Goal: Navigation & Orientation: Find specific page/section

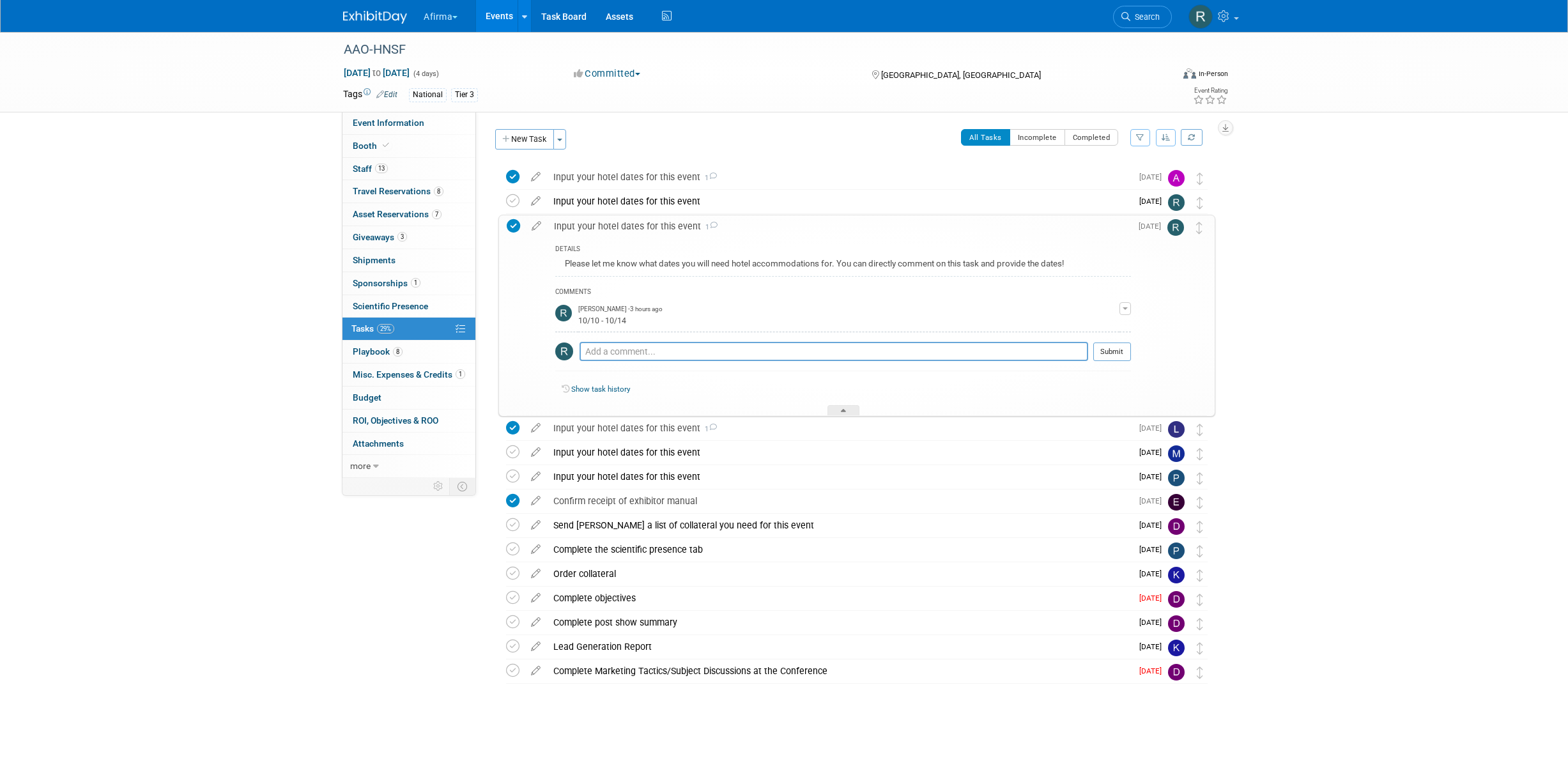
click at [449, 30] on ul "Afirma Explore: My Workspaces 6 Go to Workspace: Afirma Corporate Events Deciph…" at bounding box center [548, 16] width 252 height 32
click at [447, 25] on button "Afirma" at bounding box center [448, 14] width 51 height 28
click at [459, 105] on ul "Explore: My Workspaces 6 Go to Workspace: Afirma Corporate Events Decipher by V…" at bounding box center [481, 114] width 117 height 172
click at [449, 12] on button "Afirma" at bounding box center [448, 14] width 51 height 28
click at [204, 307] on div "AAO-HNSF Oct 11, 2025 to Oct 14, 2025 (4 days) Oct 11, 2025 to Oct 14, 2025 Com…" at bounding box center [784, 397] width 1568 height 730
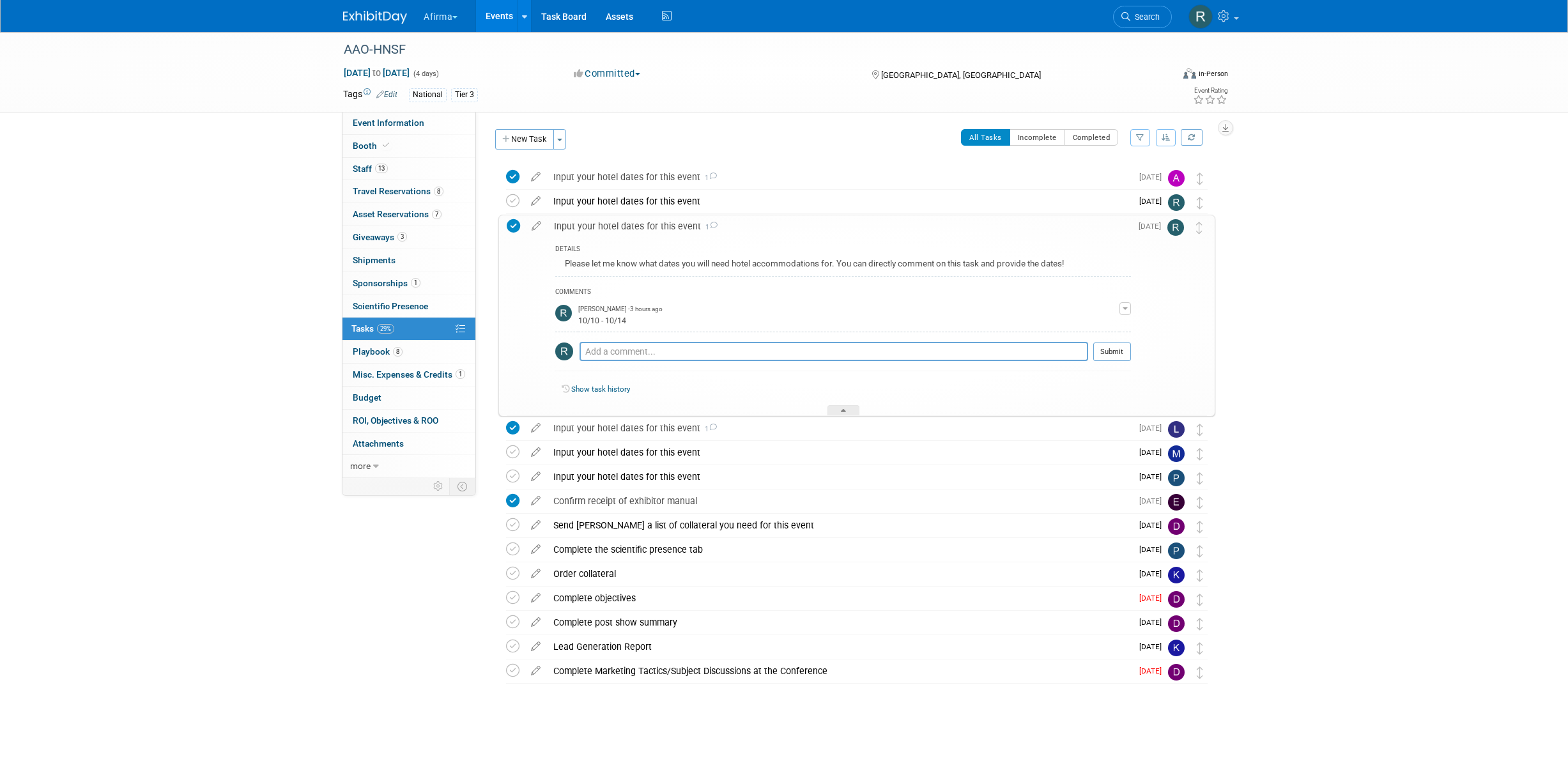
click at [432, 26] on button "Afirma" at bounding box center [448, 14] width 51 height 28
click at [442, 60] on link "My Workspaces 6" at bounding box center [479, 55] width 100 height 21
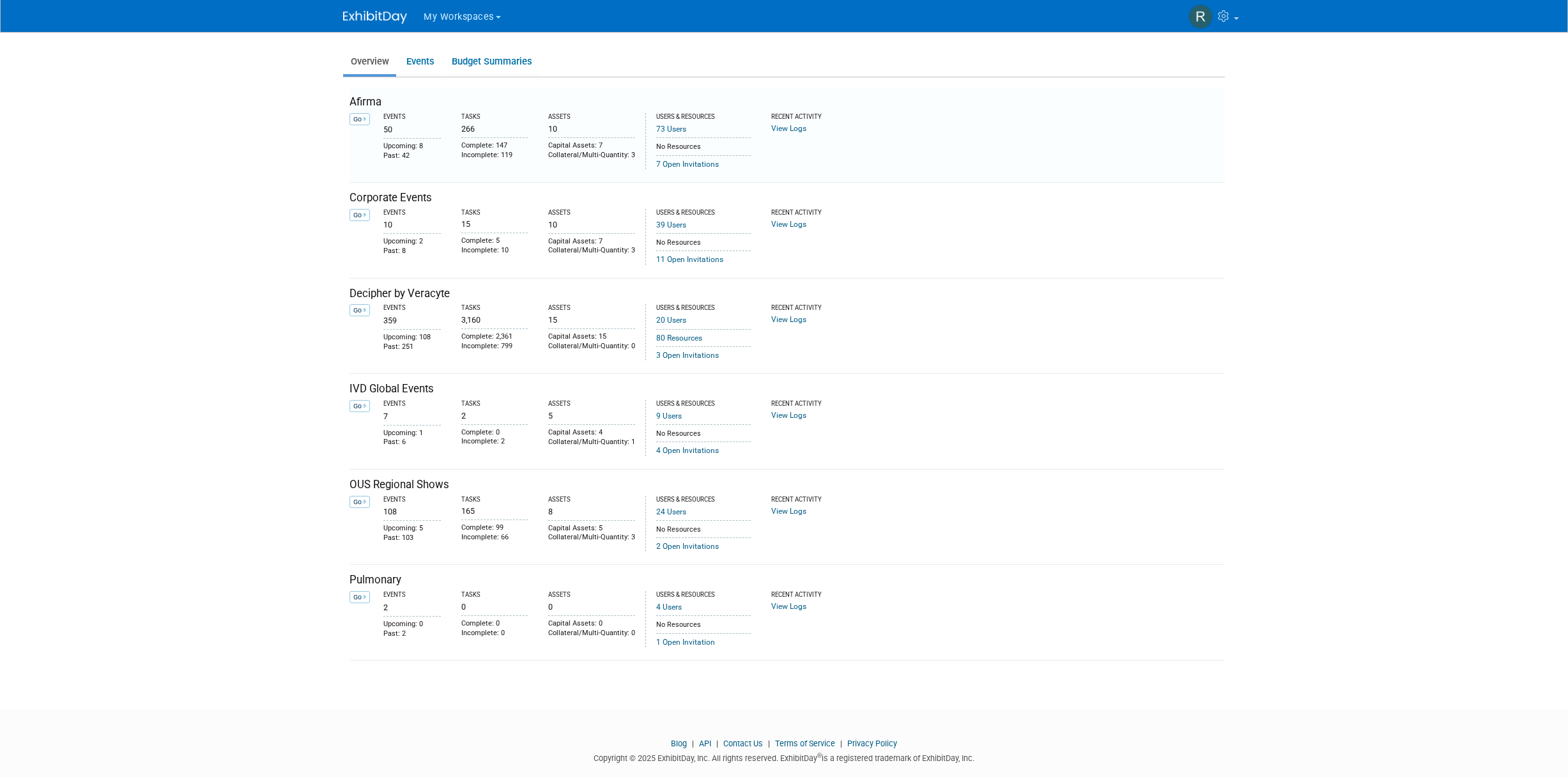
click at [363, 102] on div "Afirma" at bounding box center [787, 102] width 875 height 16
click at [416, 64] on link "Events" at bounding box center [420, 62] width 43 height 25
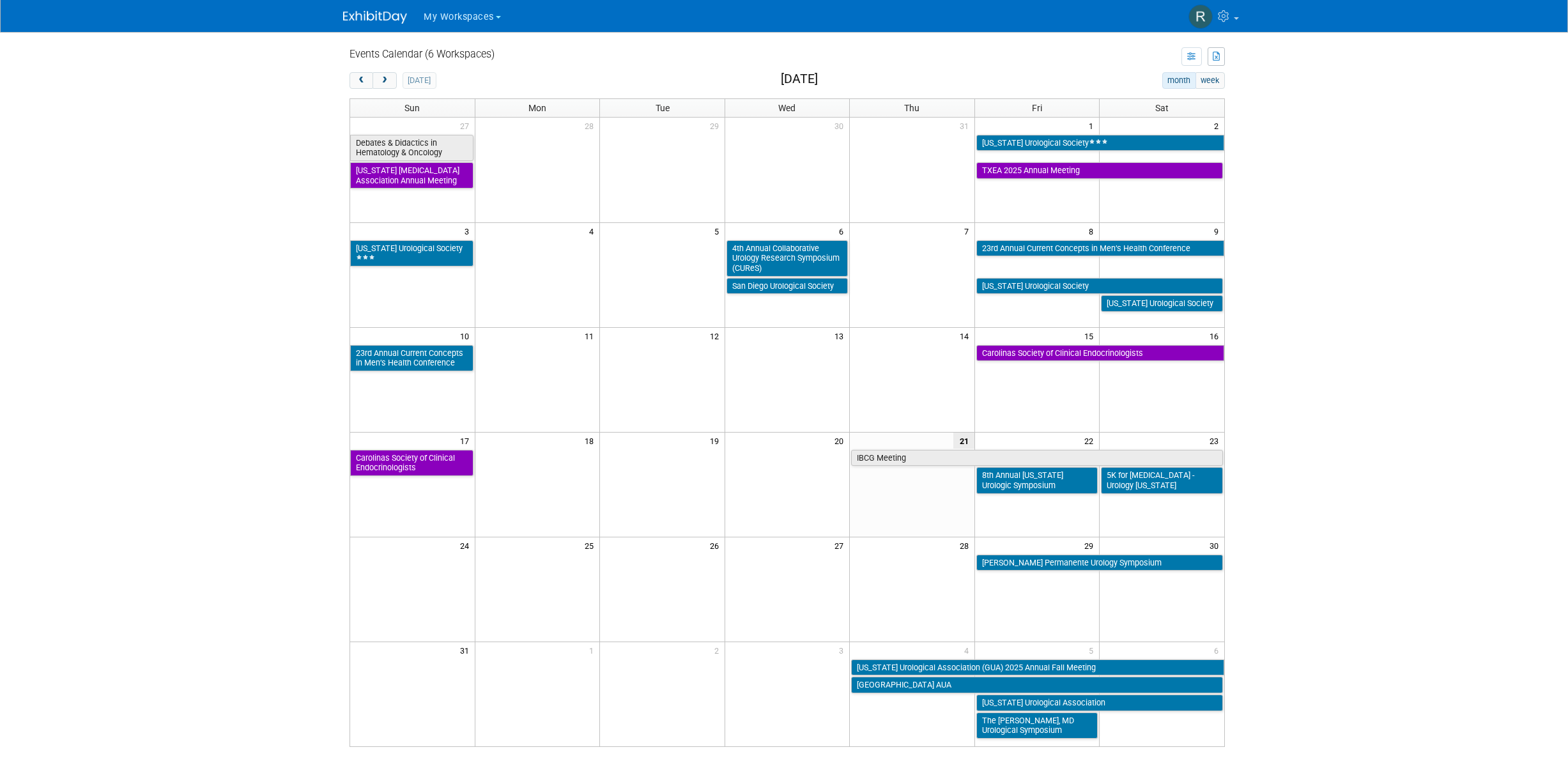
scroll to position [45, 0]
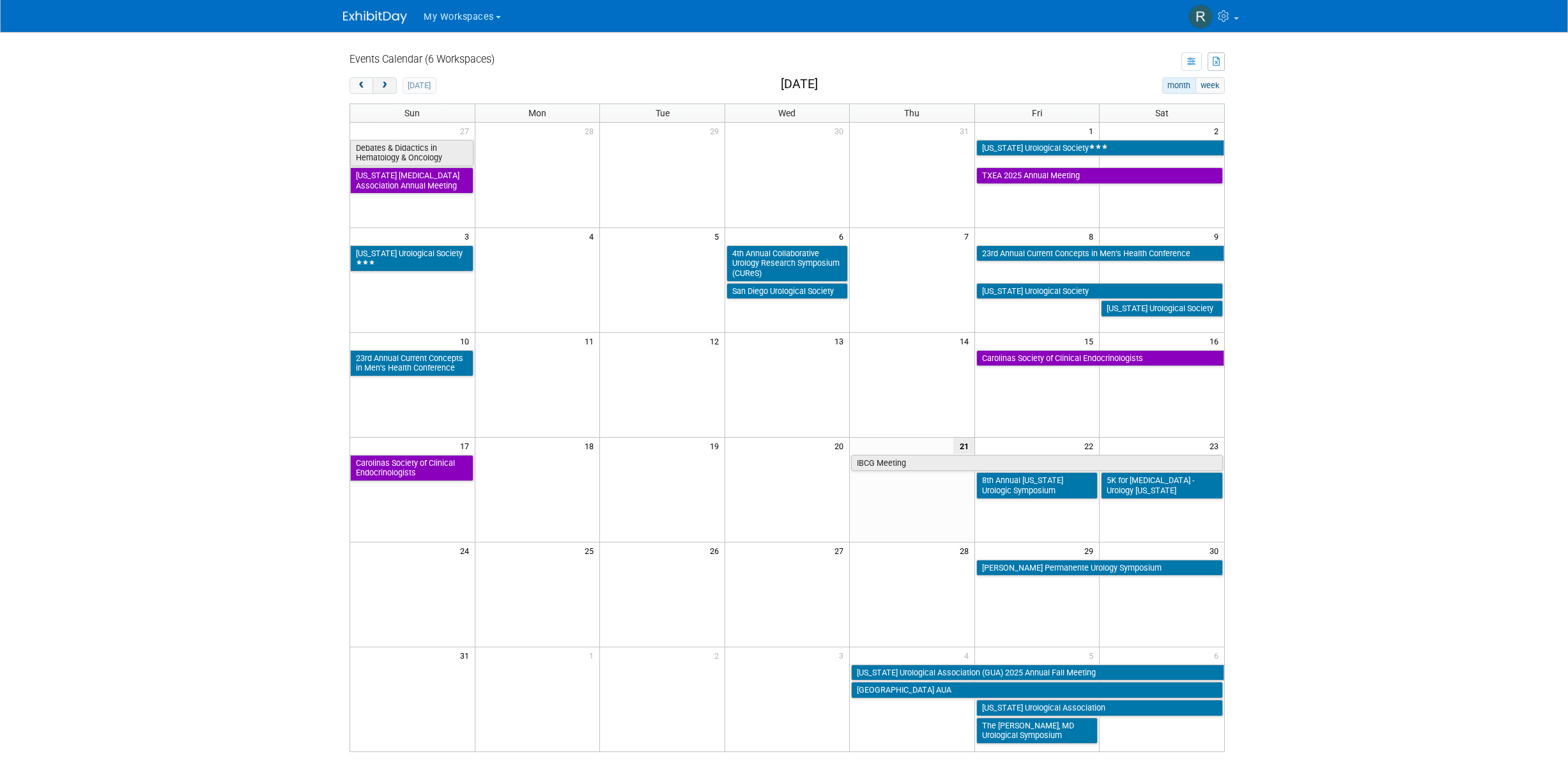
click at [384, 83] on span "next" at bounding box center [384, 86] width 10 height 8
